Goal: Transaction & Acquisition: Purchase product/service

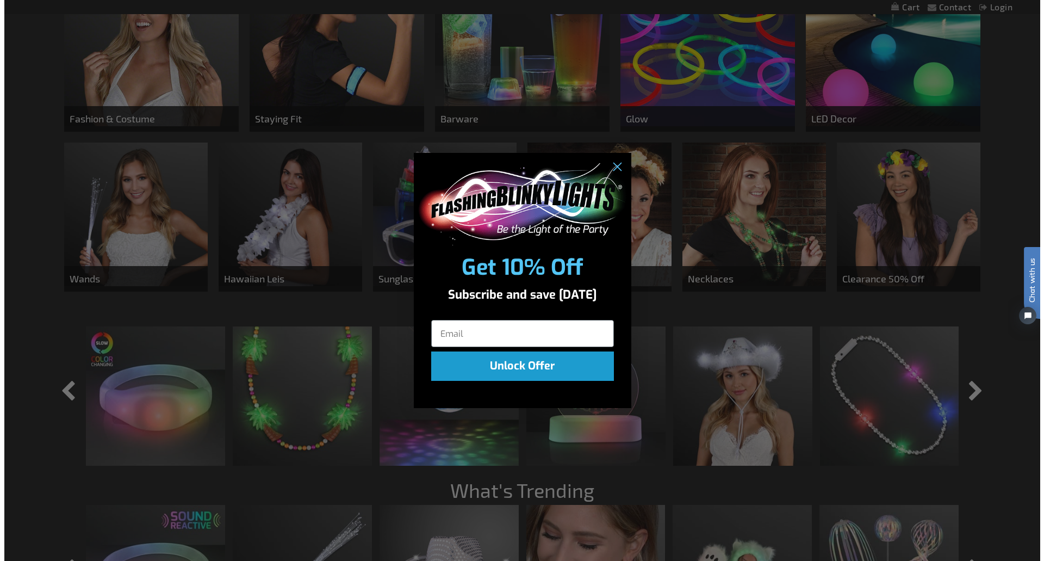
scroll to position [709, 0]
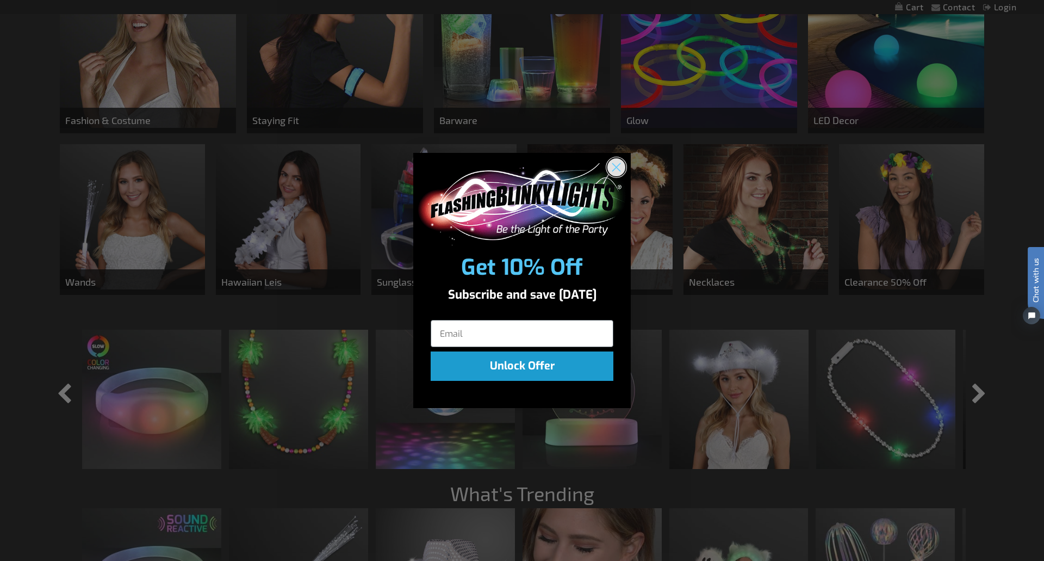
click at [619, 166] on circle "Close dialog" at bounding box center [617, 167] width 18 height 18
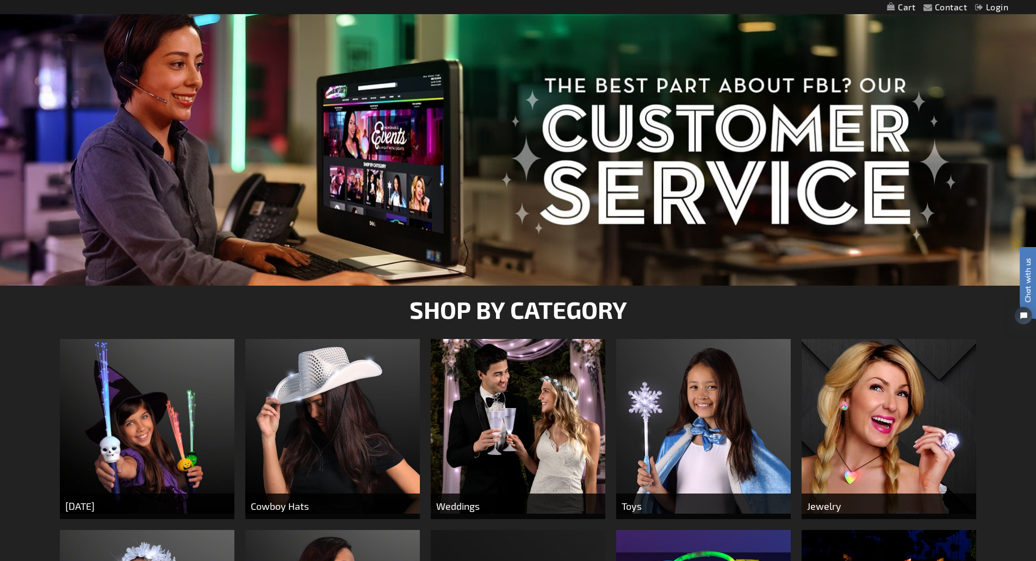
scroll to position [0, 0]
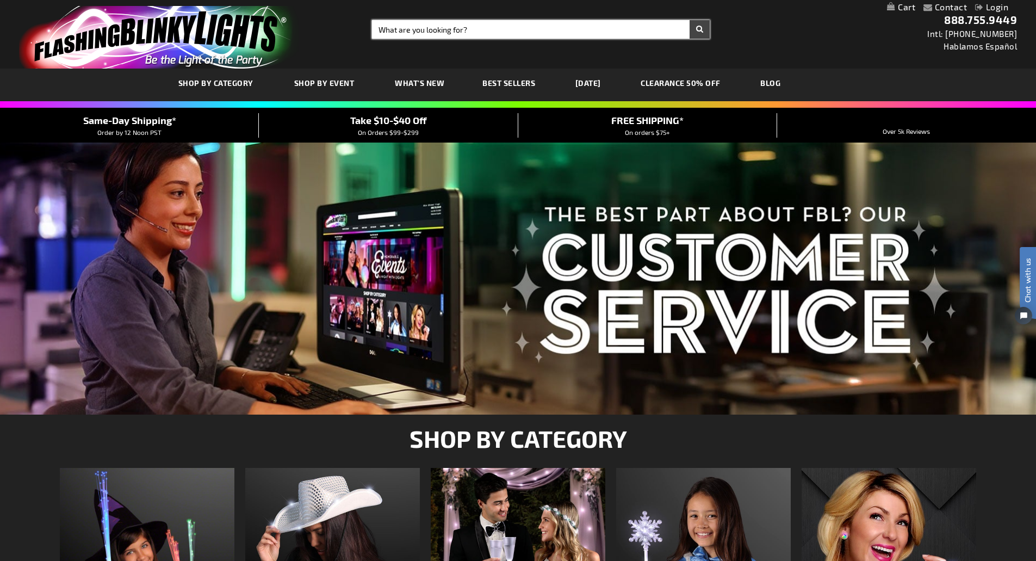
click at [417, 29] on input "Search" at bounding box center [541, 29] width 338 height 18
type input "spinner"
click at [690, 20] on button "Search" at bounding box center [700, 29] width 20 height 18
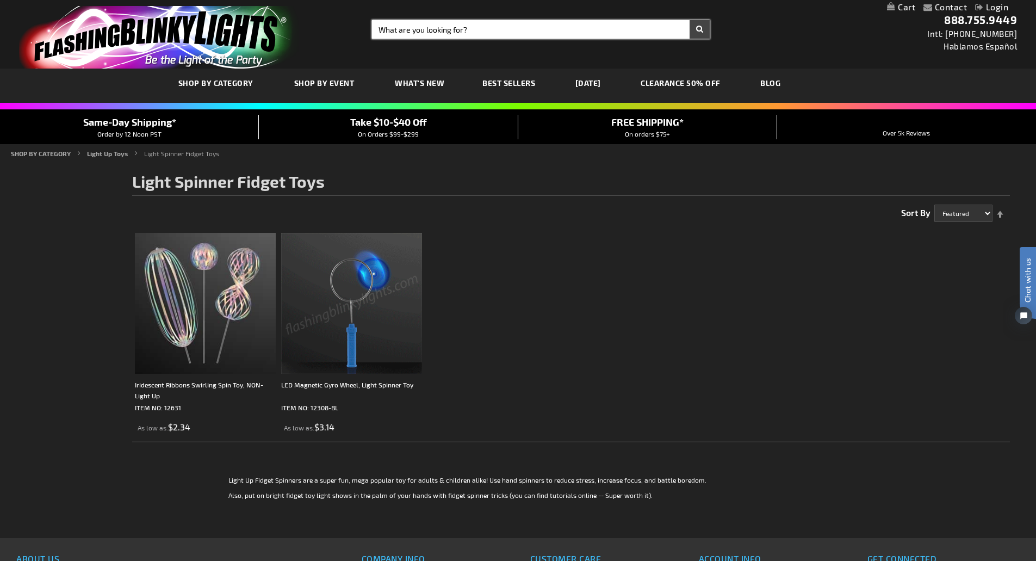
paste input "SKU NO: 12481"
type input "SKU NO: 12481"
click at [690, 20] on button "Search" at bounding box center [700, 29] width 20 height 18
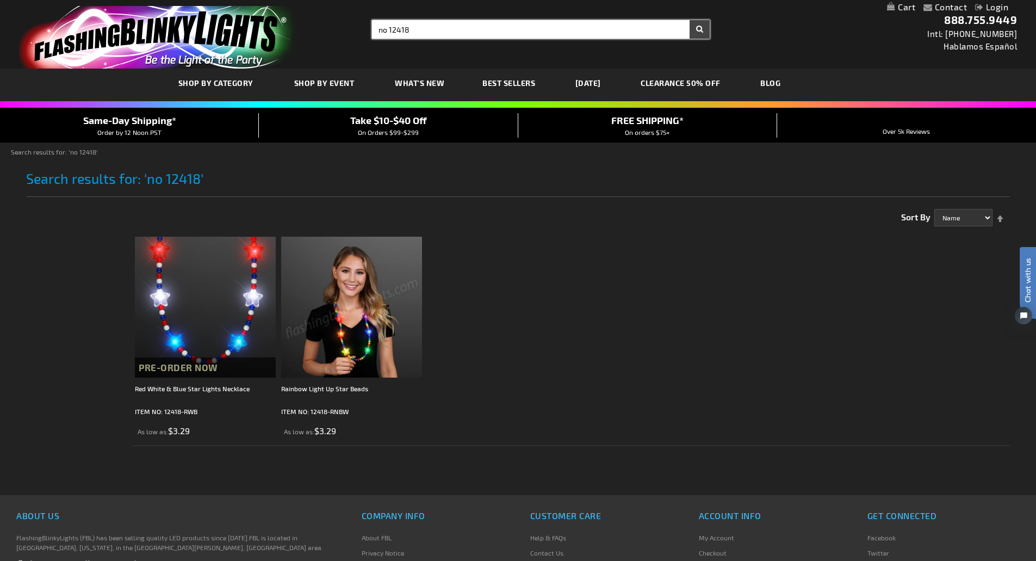
click at [468, 29] on input "no 12418" at bounding box center [541, 29] width 338 height 18
drag, startPoint x: 488, startPoint y: 27, endPoint x: 276, endPoint y: 23, distance: 212.2
click at [277, 23] on div "Toggle Nav Search Search no 12418 × Search 888.755.9449 Intl: 818-753-8303 Habl…" at bounding box center [518, 34] width 1036 height 69
type input "spinner"
click at [690, 20] on button "Search" at bounding box center [700, 29] width 20 height 18
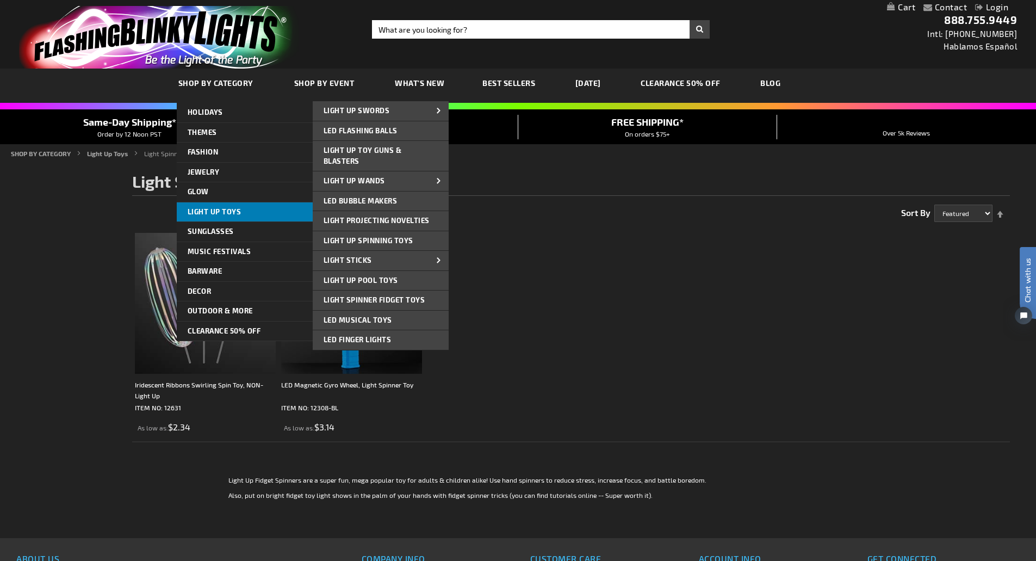
click at [217, 208] on span "Light Up Toys" at bounding box center [215, 211] width 54 height 9
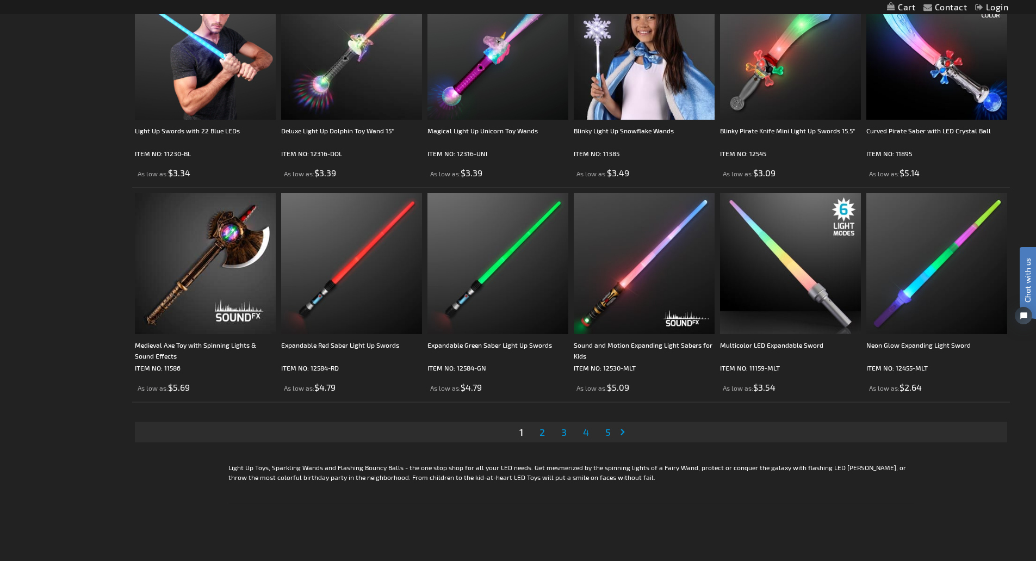
scroll to position [2121, 0]
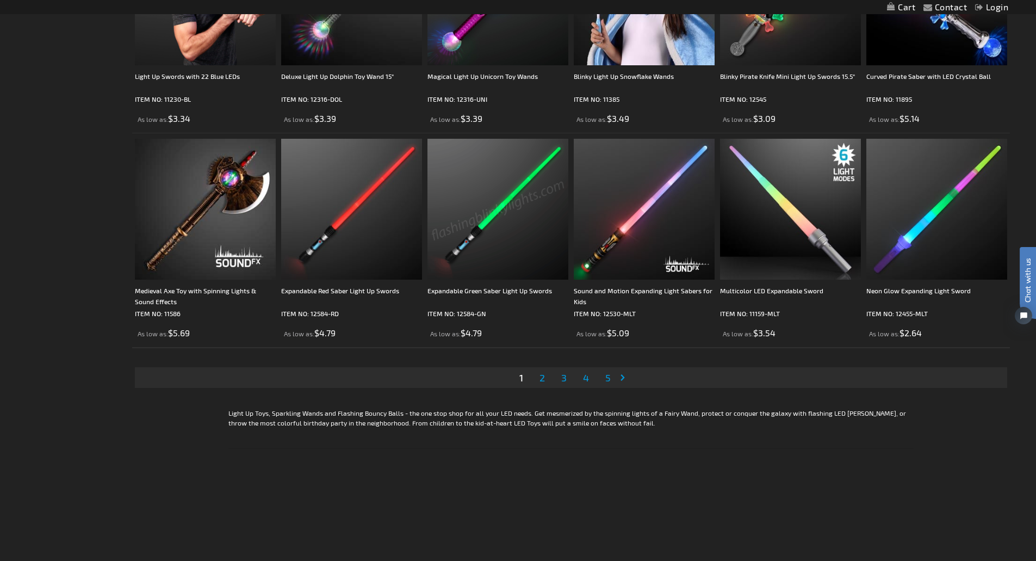
click at [624, 377] on link "Page Next" at bounding box center [625, 377] width 11 height 16
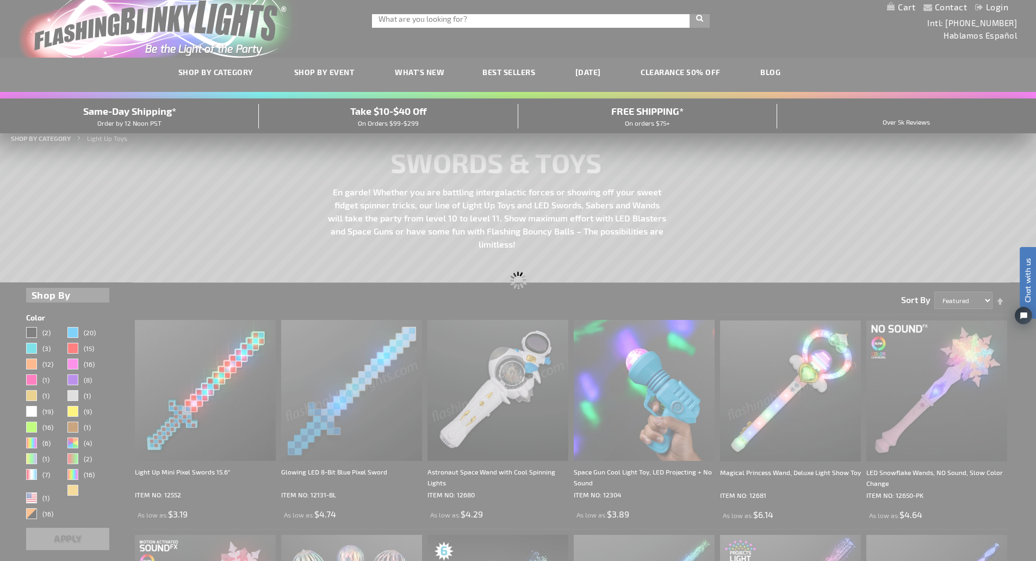
scroll to position [0, 0]
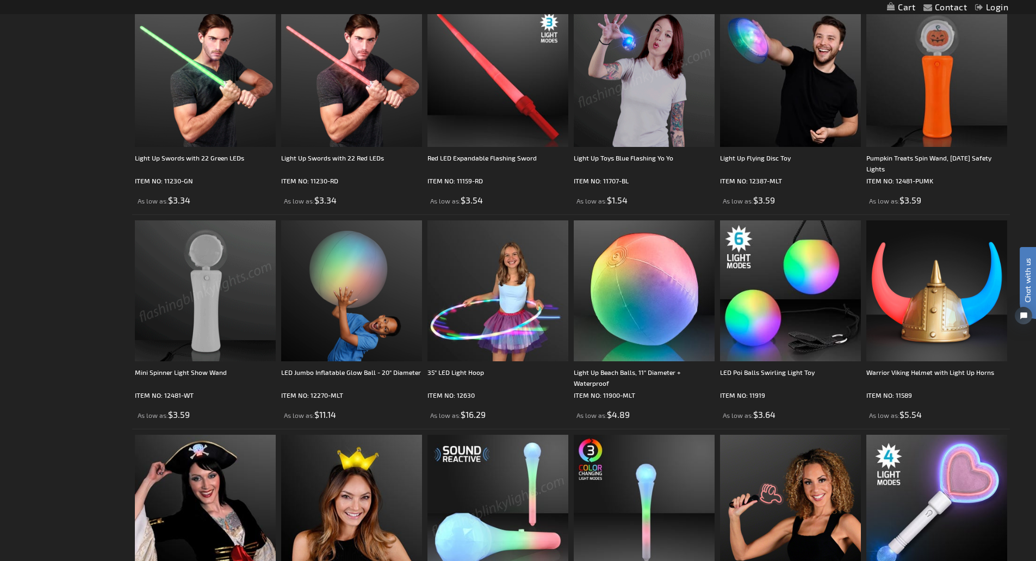
scroll to position [1251, 0]
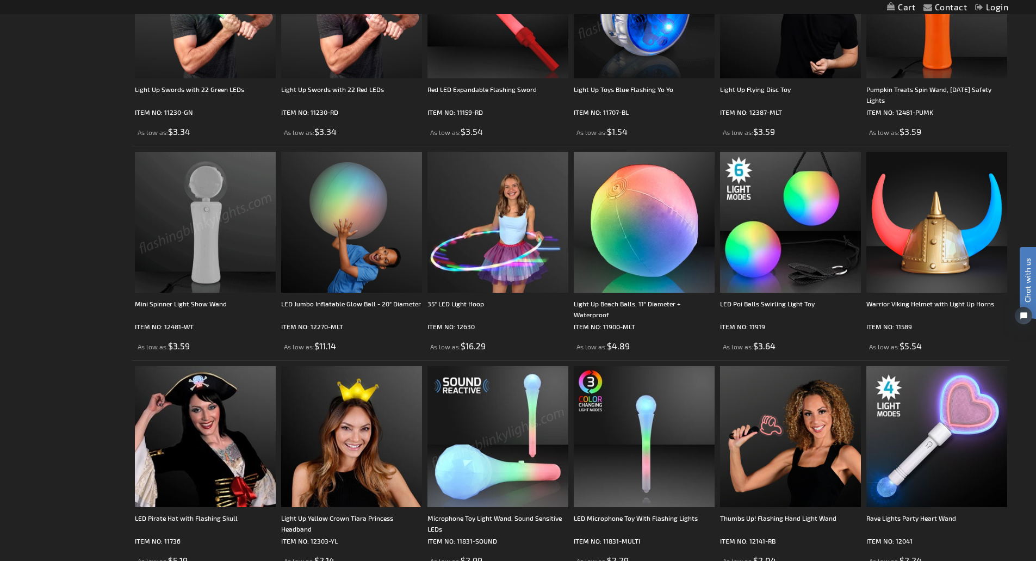
click at [189, 250] on img at bounding box center [205, 222] width 141 height 141
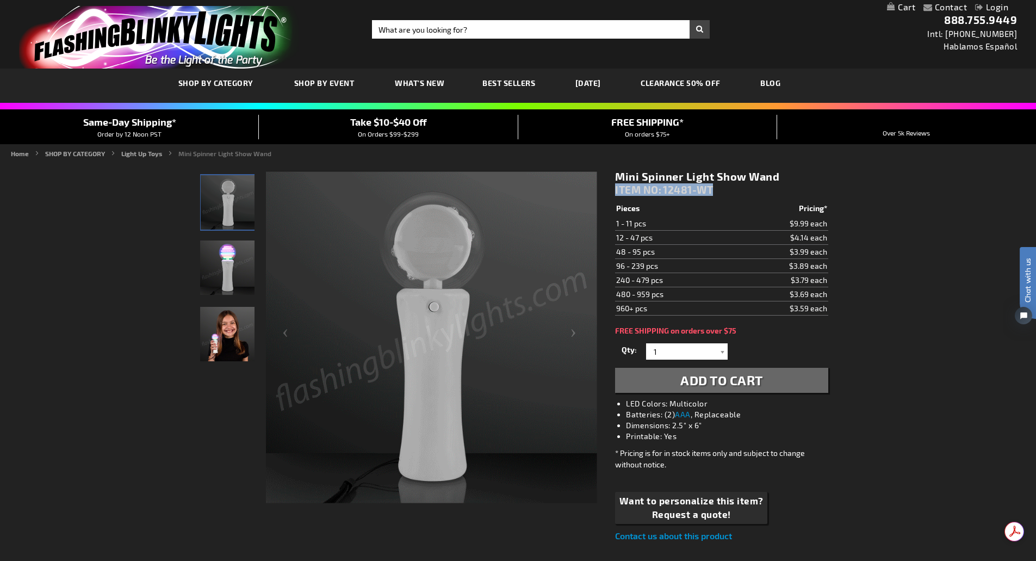
drag, startPoint x: 614, startPoint y: 189, endPoint x: 713, endPoint y: 191, distance: 99.0
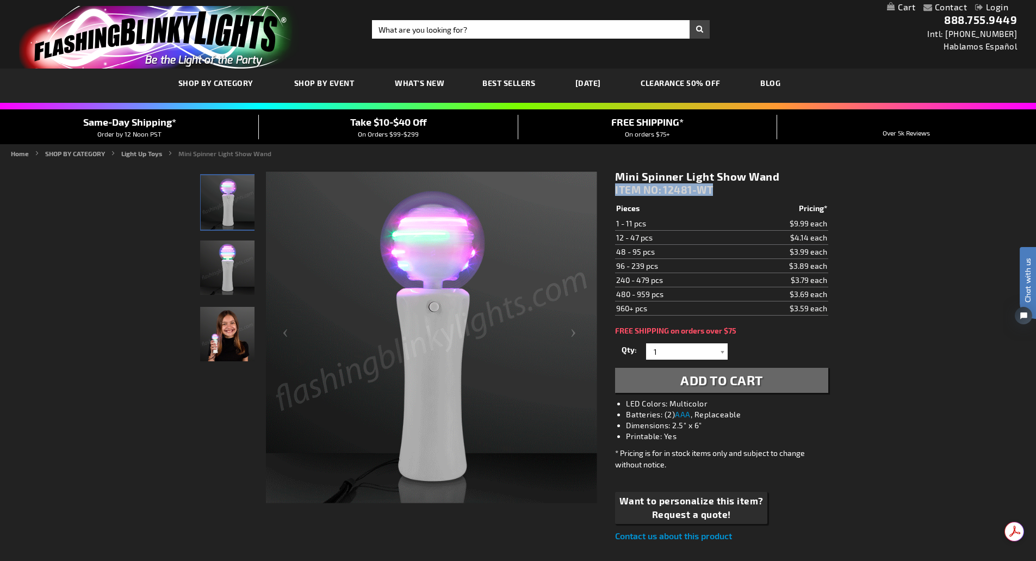
click at [713, 191] on div "Mini Spinner Light Show Wand ITEM NO: 12481-WT $3.59 Pieces Pricing* 1 - 11 pcs…" at bounding box center [721, 356] width 229 height 389
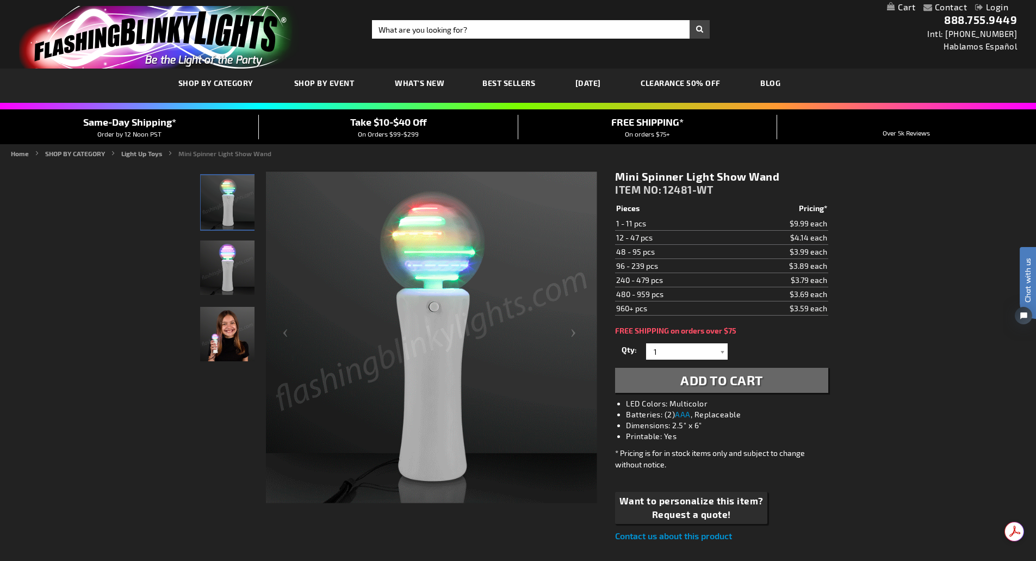
click at [614, 177] on div "Mini Spinner Light Show Wand ITEM NO: 12481-WT $3.59 Pieces Pricing* 1 - 11 pcs…" at bounding box center [721, 356] width 229 height 389
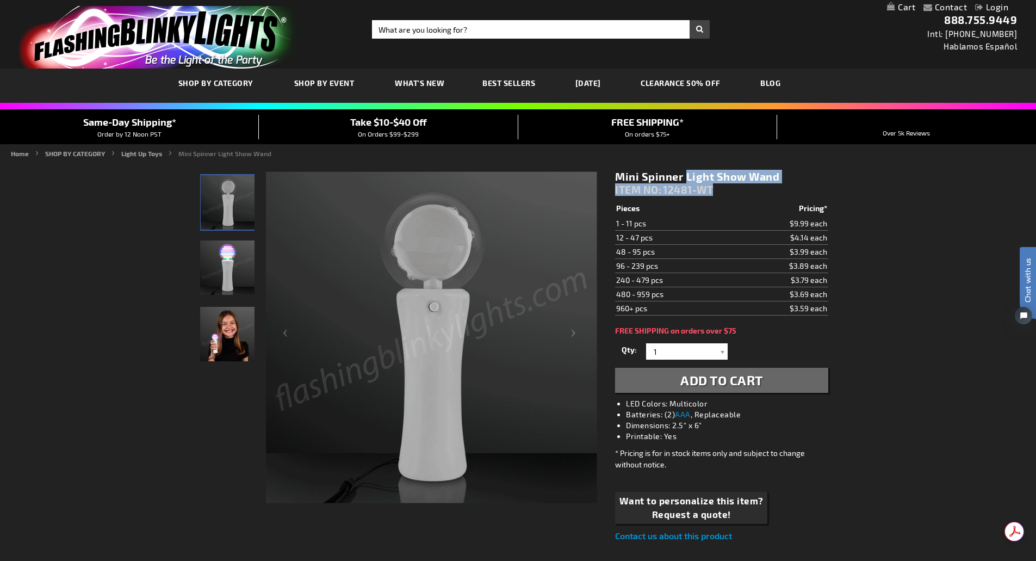
drag, startPoint x: 615, startPoint y: 176, endPoint x: 729, endPoint y: 191, distance: 115.2
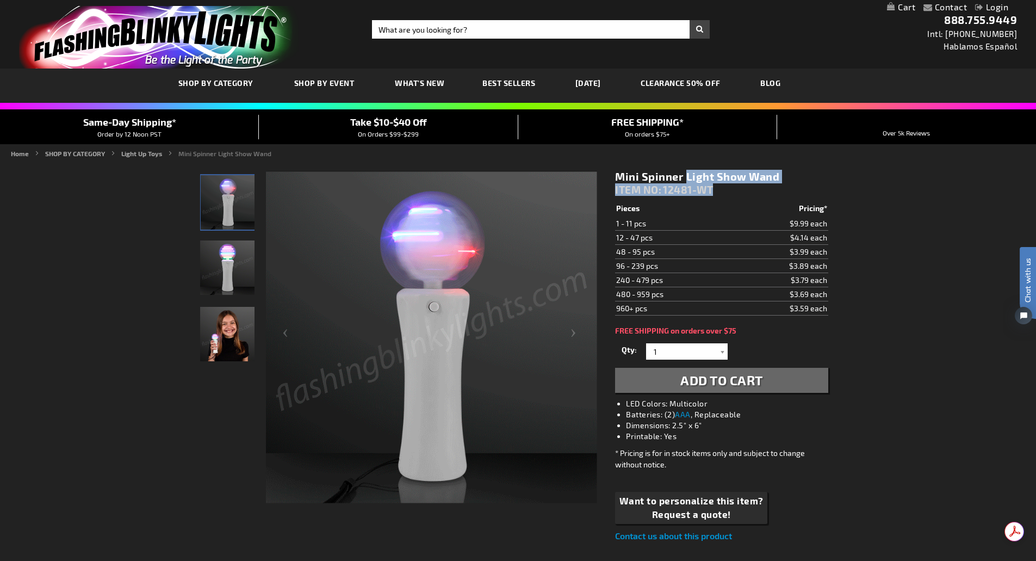
click at [729, 191] on div "Mini Spinner Light Show Wand ITEM NO: 12481-WT $3.59 Pieces Pricing* 1 - 11 pcs…" at bounding box center [721, 356] width 229 height 389
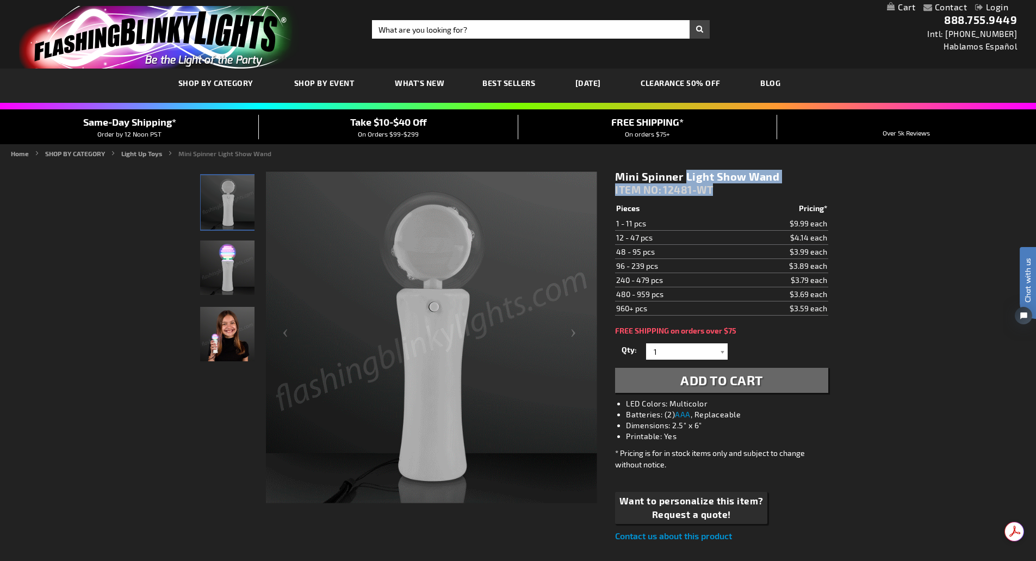
copy div "Mini Spinner Light Show Wand ITEM NO: 12481-WT"
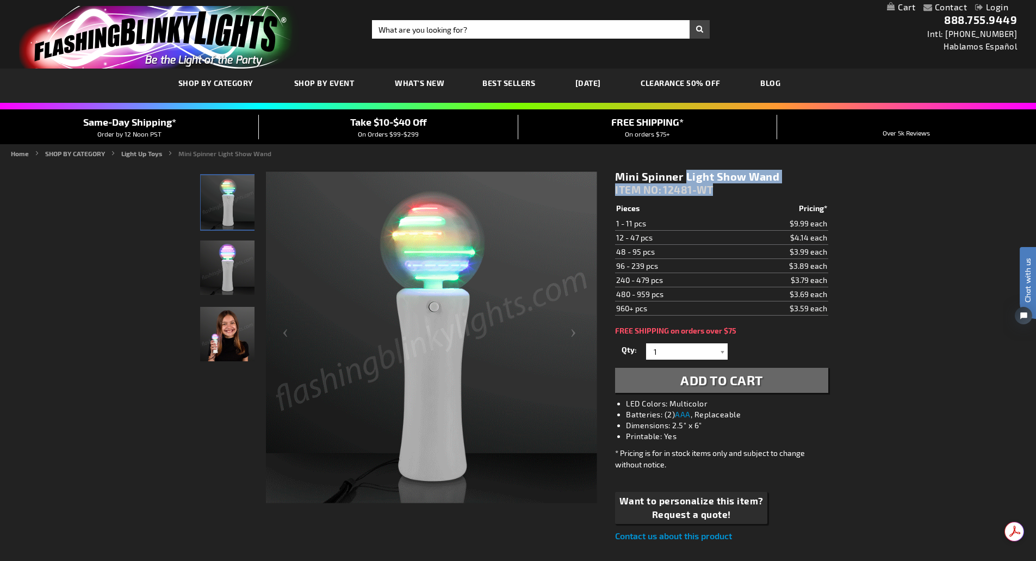
click at [618, 175] on h1 "Mini Spinner Light Show Wand" at bounding box center [721, 177] width 213 height 14
